Goal: Use online tool/utility: Use online tool/utility

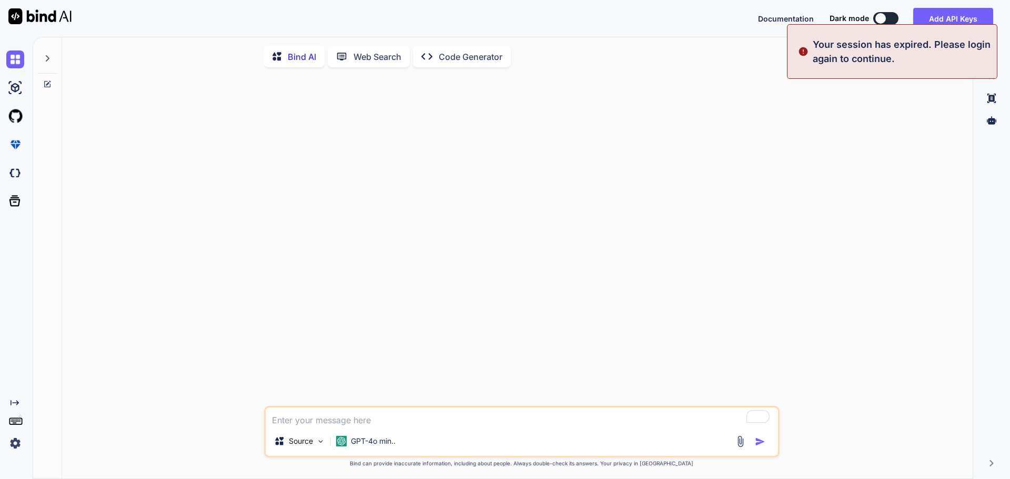
click at [894, 57] on p "Your session has expired. Please login again to continue." at bounding box center [902, 51] width 178 height 28
click at [942, 51] on p "Your session has expired. Please login again to continue." at bounding box center [902, 51] width 178 height 28
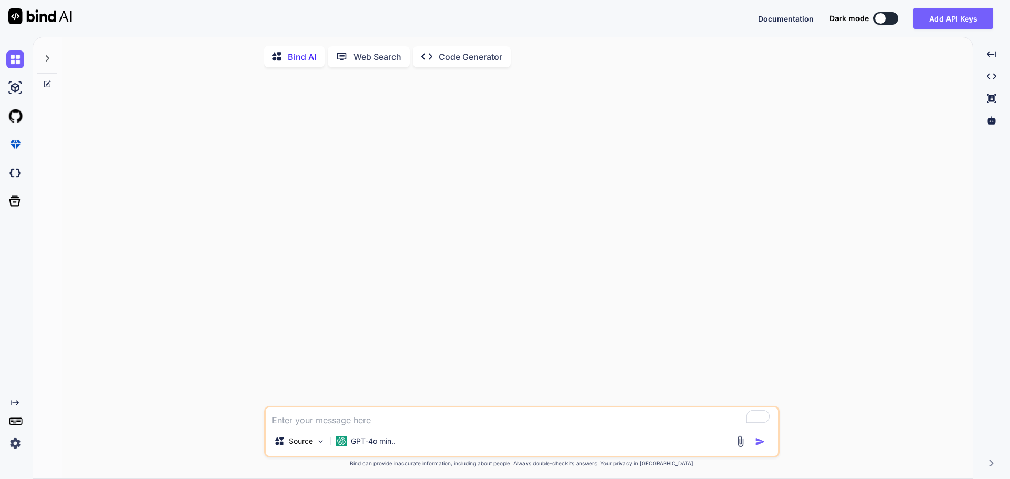
click at [7, 445] on img at bounding box center [15, 444] width 18 height 18
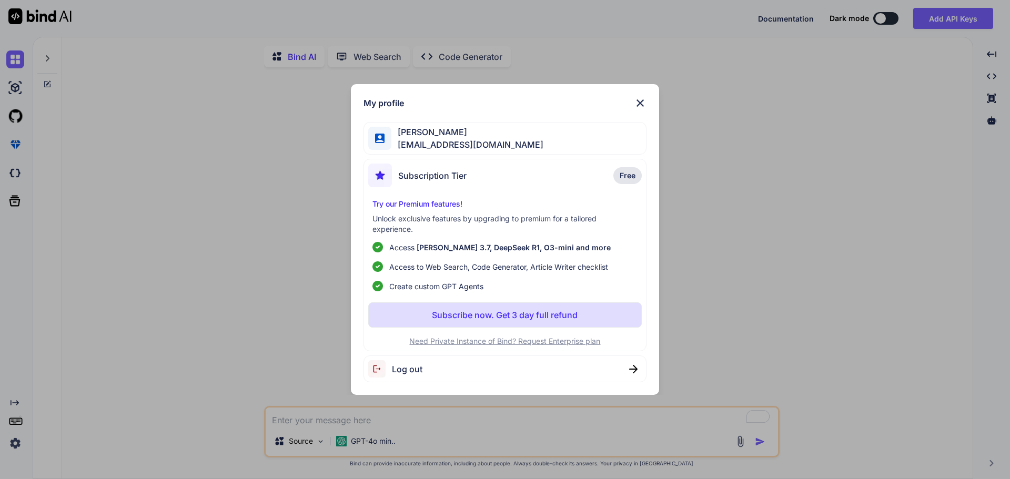
click at [456, 137] on span "Bill Lage" at bounding box center [467, 132] width 152 height 13
click at [469, 175] on div "Subscription Tier Free" at bounding box center [505, 178] width 274 height 28
click at [640, 103] on img at bounding box center [640, 103] width 13 height 13
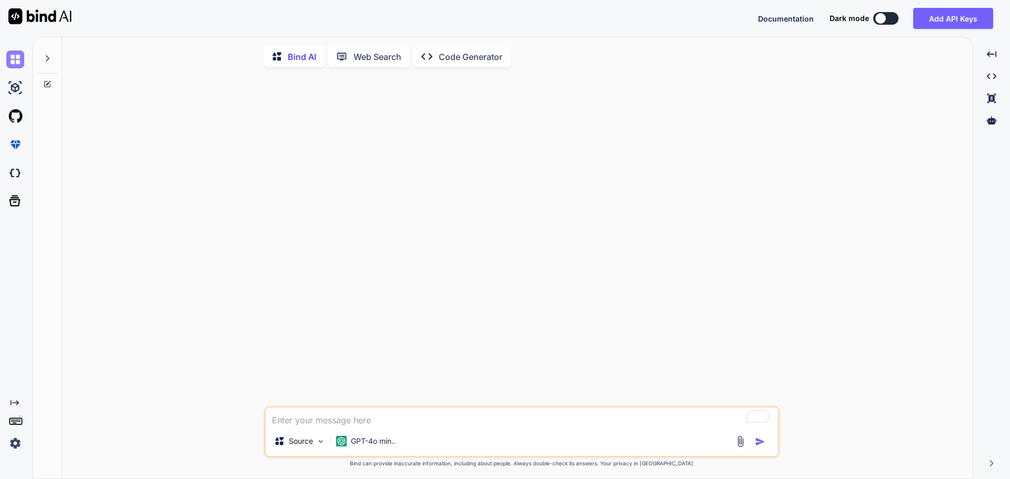
click at [14, 62] on img at bounding box center [15, 60] width 18 height 18
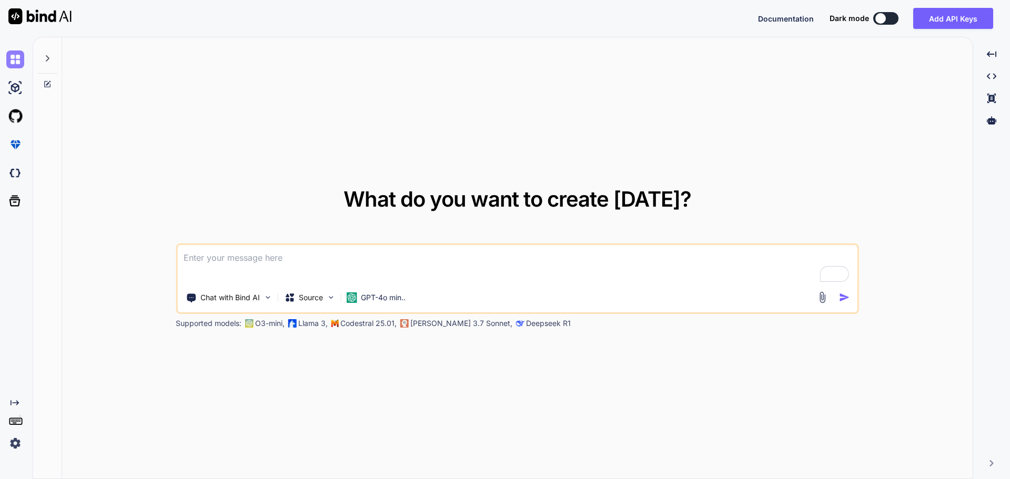
type textarea "x"
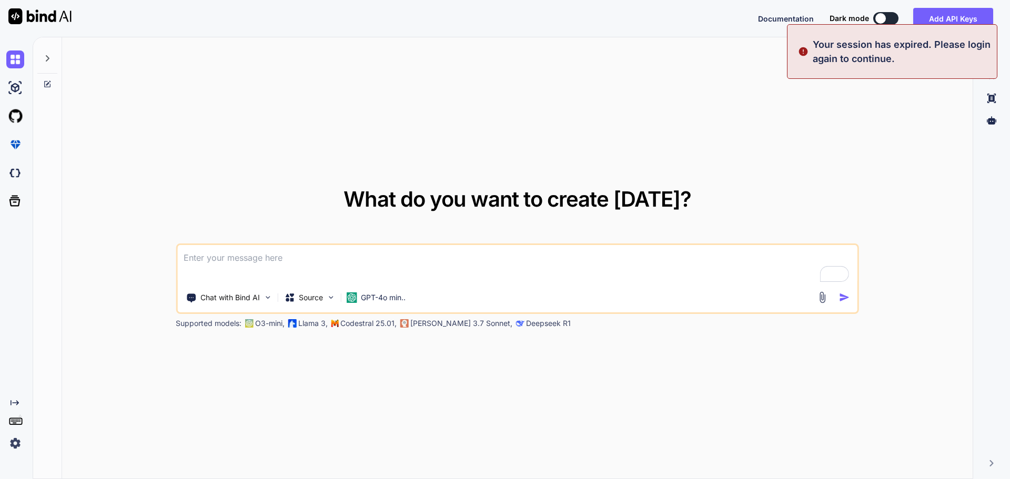
click at [854, 55] on p "Your session has expired. Please login again to continue." at bounding box center [902, 51] width 178 height 28
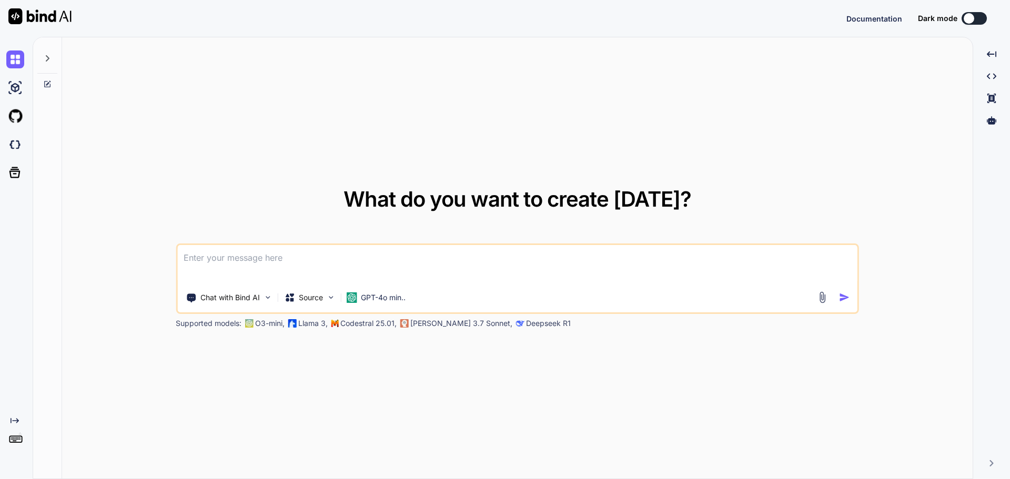
type textarea "x"
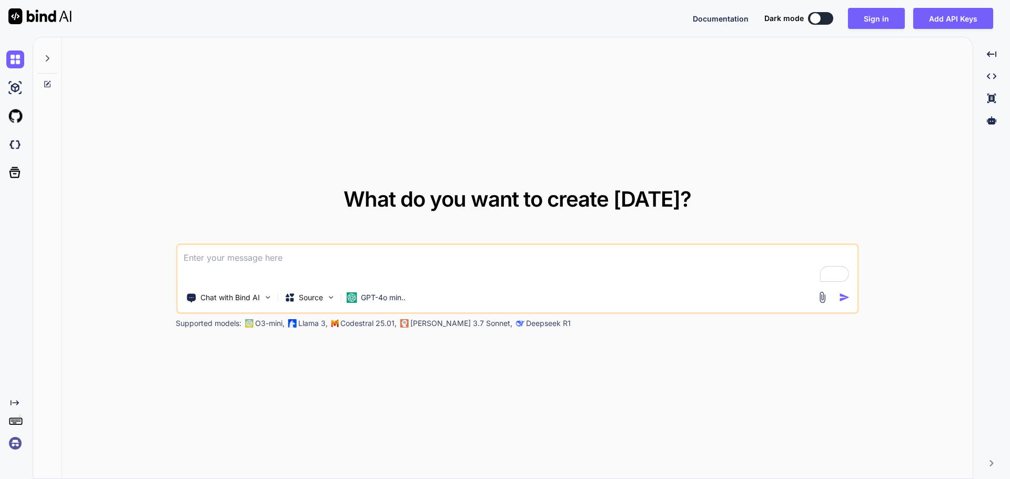
click at [13, 446] on img at bounding box center [15, 444] width 18 height 18
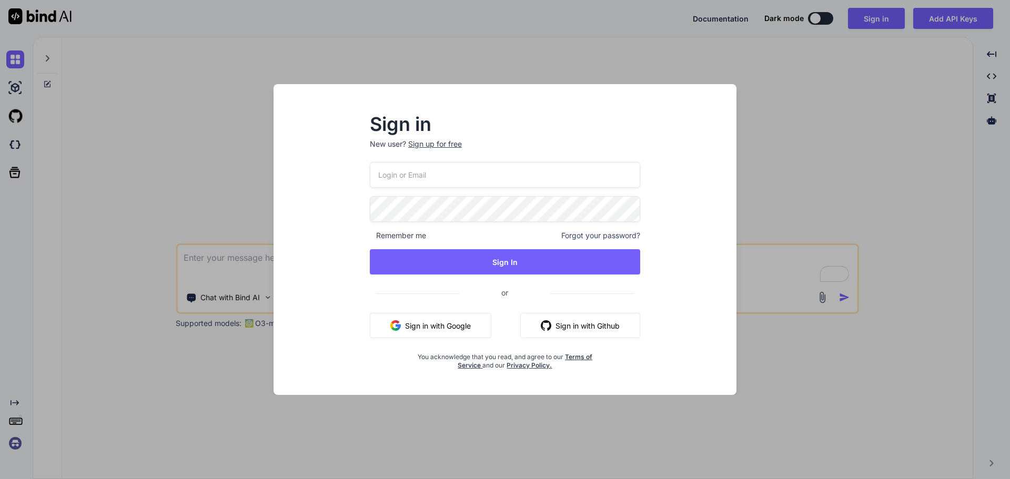
click at [419, 319] on button "Sign in with Google" at bounding box center [431, 325] width 122 height 25
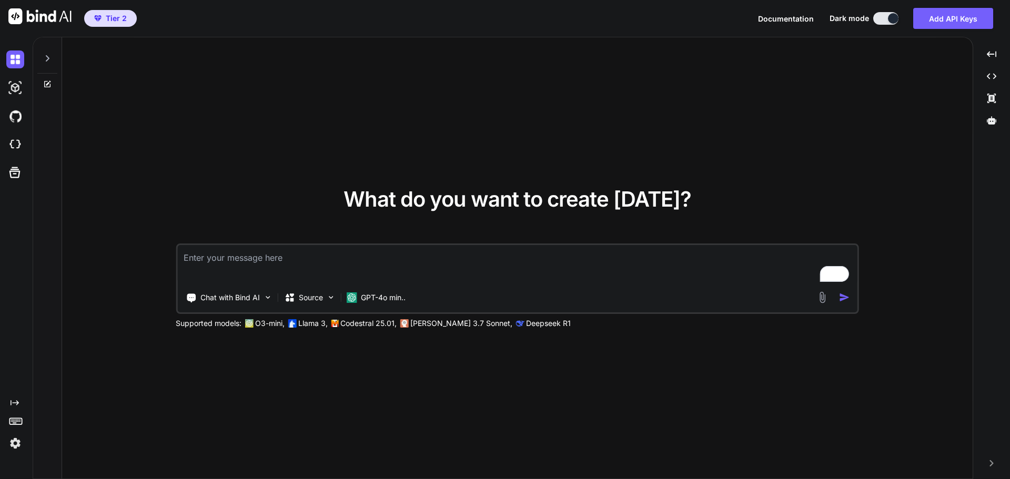
click at [359, 257] on textarea "To enrich screen reader interactions, please activate Accessibility in Grammarl…" at bounding box center [517, 264] width 680 height 39
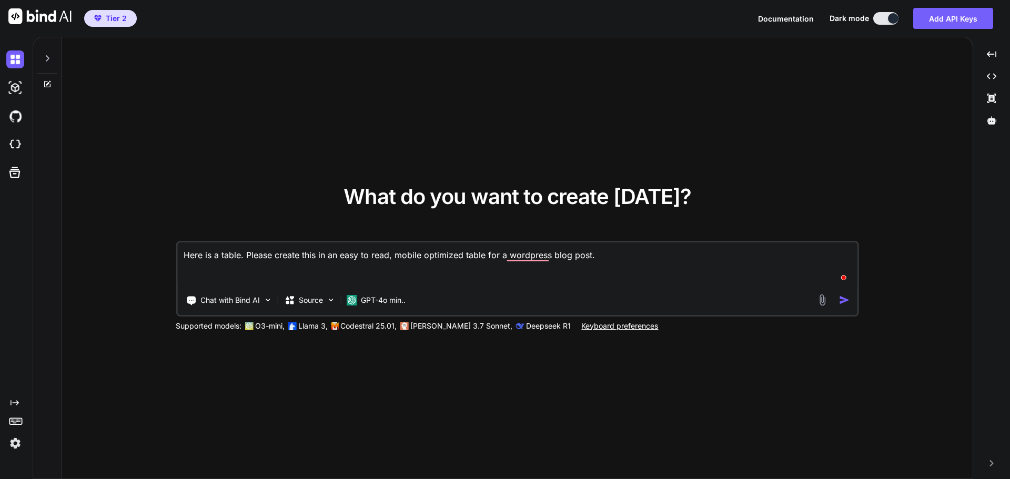
paste textarea "Lore Ipsu Dolorsitame Consecte 5 Adip Elit Sedd Eiusmo temp-incid utlab et dolo…"
type textarea "Lore ip d sitam. Consec adipis elit se do eius te inci, utlabo etdolorem aliqu …"
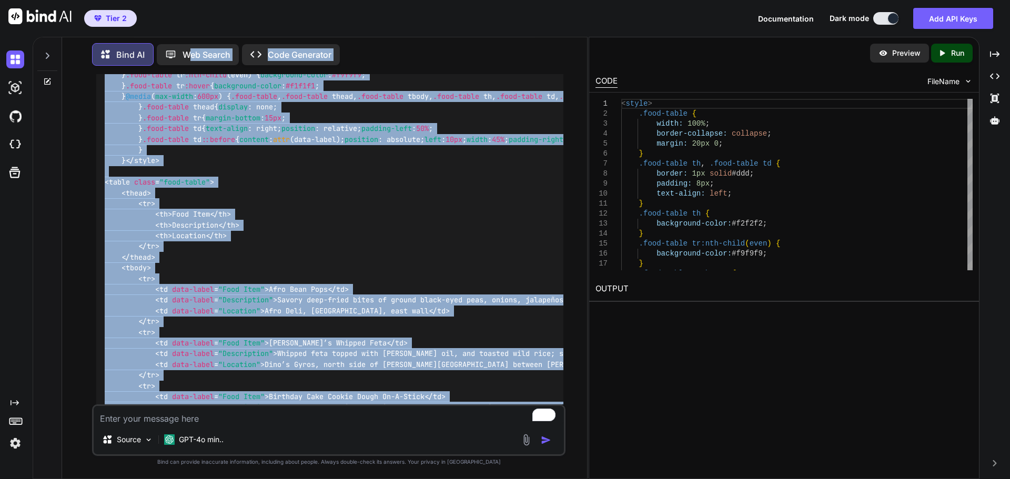
scroll to position [631, 0]
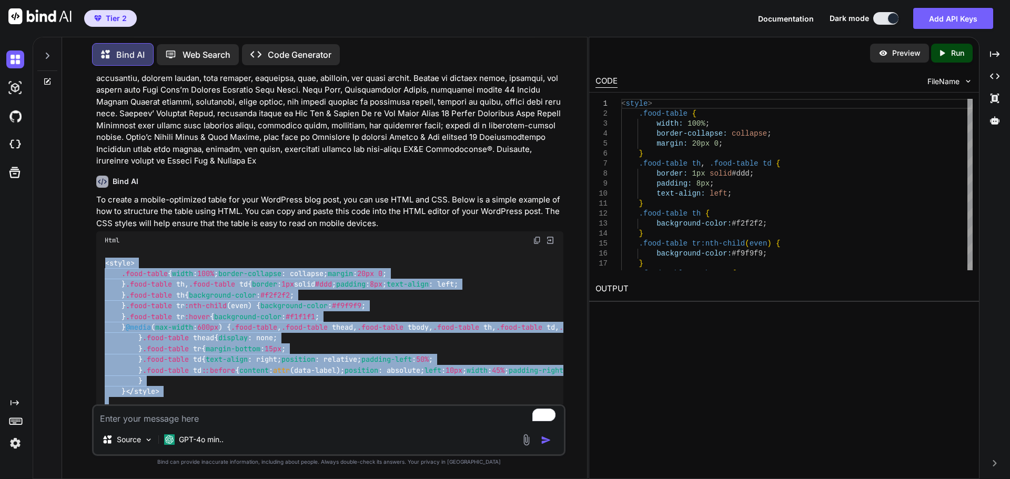
drag, startPoint x: 160, startPoint y: 274, endPoint x: 95, endPoint y: 263, distance: 66.2
click at [95, 263] on div "You Bind AI To create a mobile-optimized table for your WordPress blog post, yo…" at bounding box center [329, 239] width 471 height 330
copy code "< style > .food-table { width : 100% ; border-collapse : collapse; margin : 20p…"
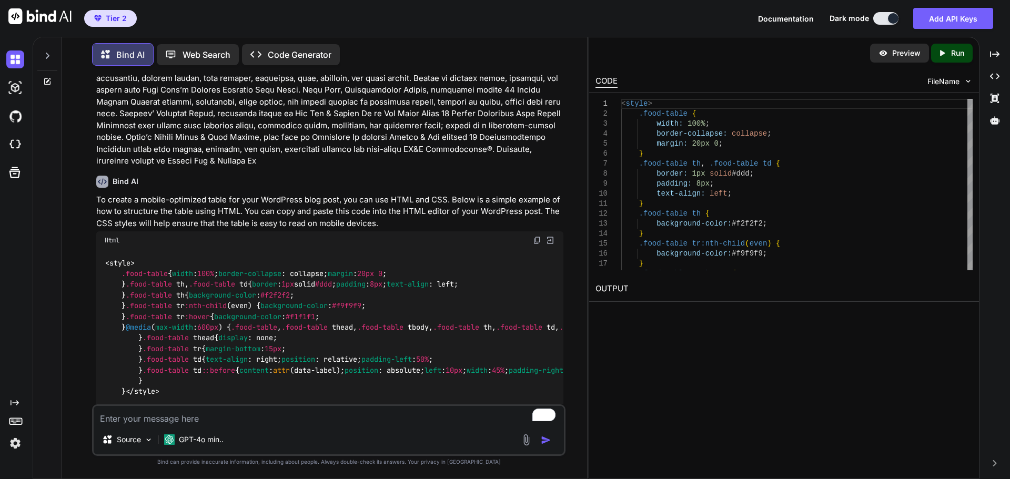
click at [232, 419] on textarea "To enrich screen reader interactions, please activate Accessibility in Grammarl…" at bounding box center [329, 415] width 470 height 19
type textarea "Add a grid and formatting to make it look nice and easy to read."
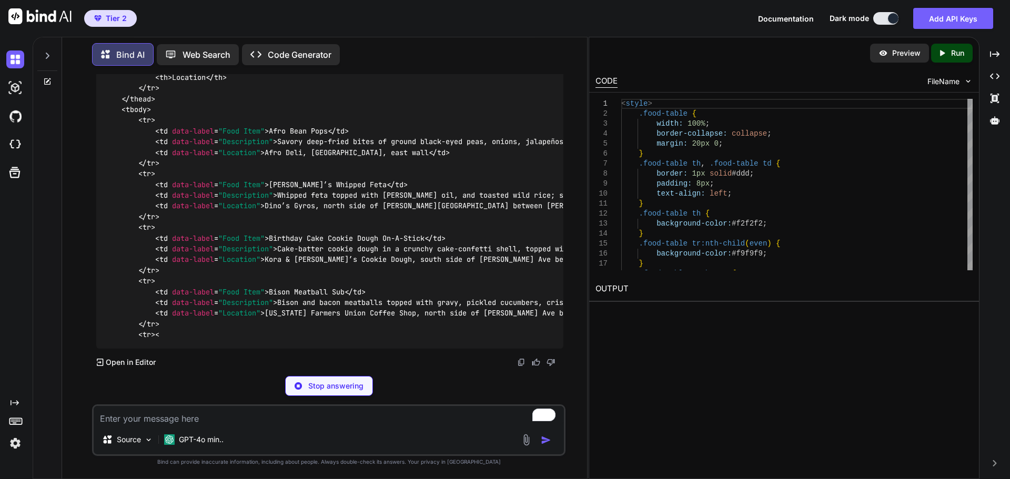
scroll to position [3738, 0]
